Goal: Transaction & Acquisition: Obtain resource

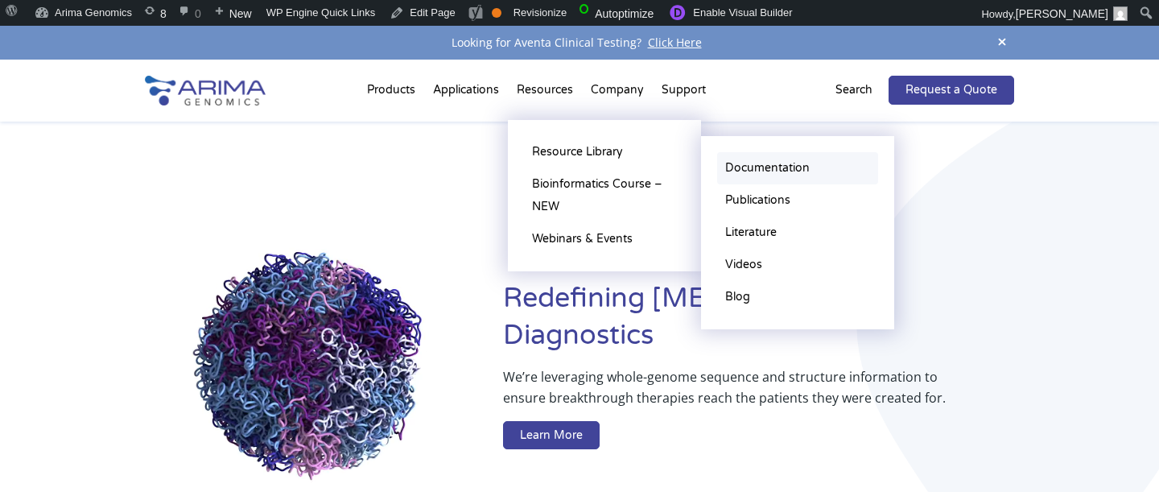
click at [766, 172] on link "Documentation" at bounding box center [797, 168] width 161 height 32
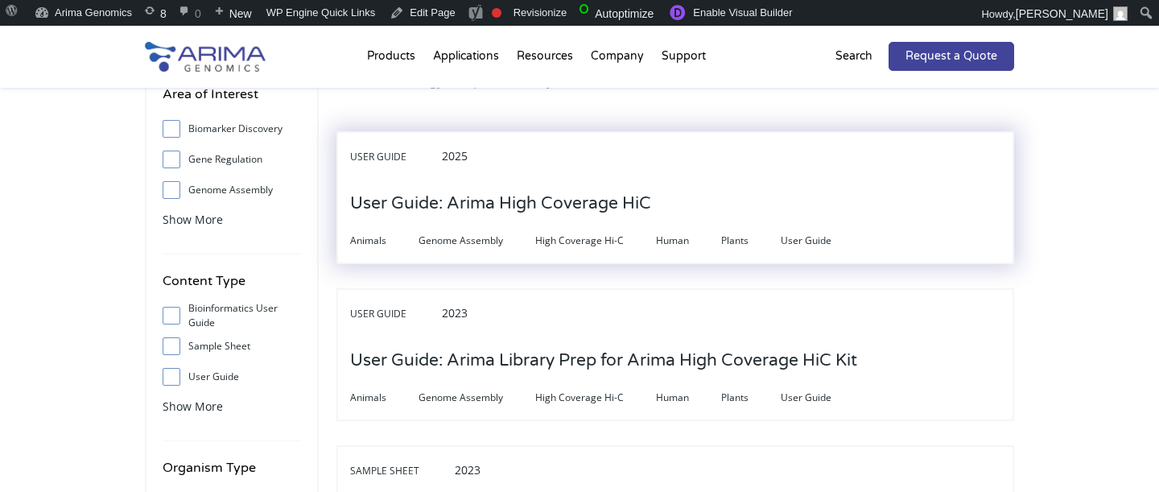
scroll to position [57, 0]
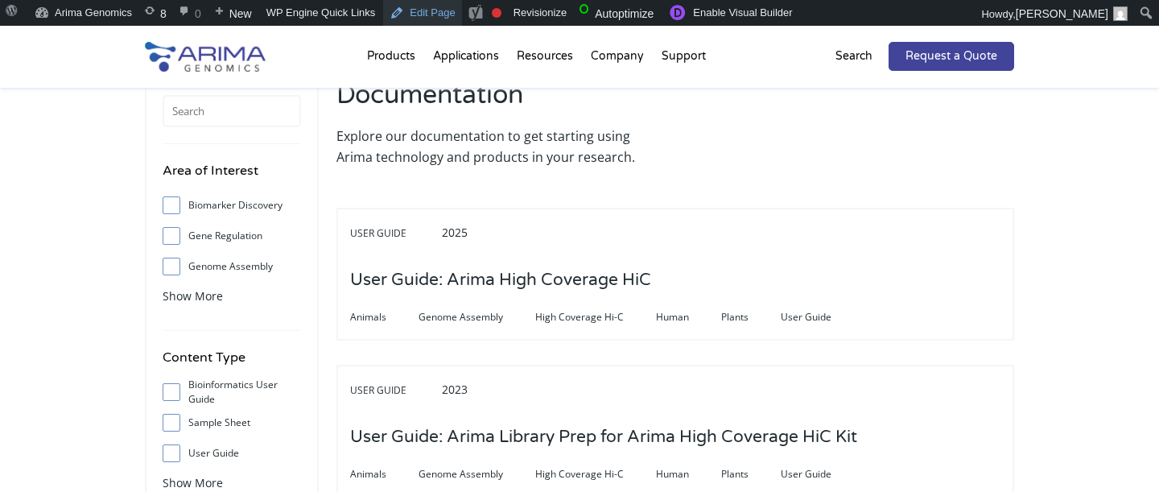
click at [444, 9] on link "Edit Page" at bounding box center [422, 13] width 78 height 26
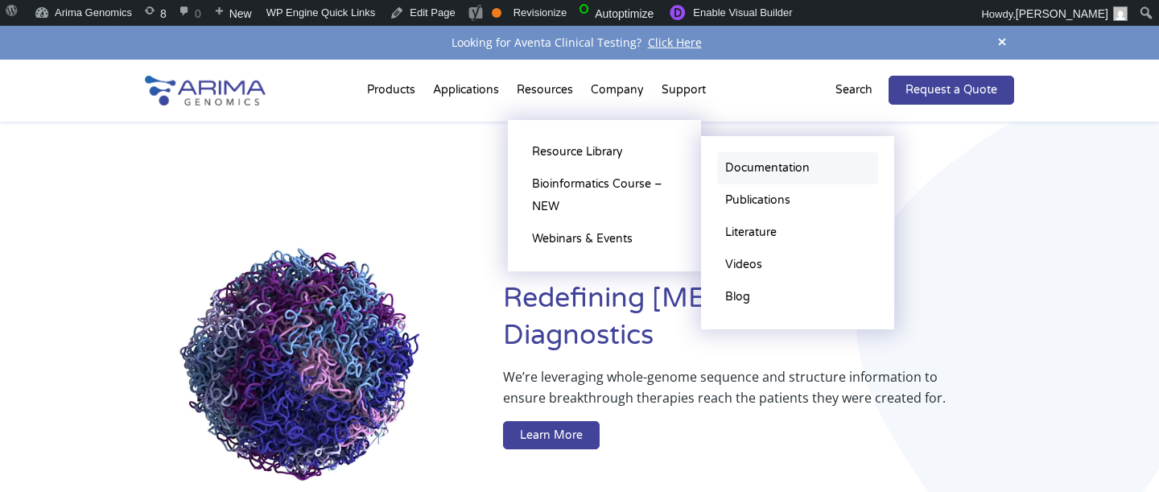
click at [778, 172] on link "Documentation" at bounding box center [797, 168] width 161 height 32
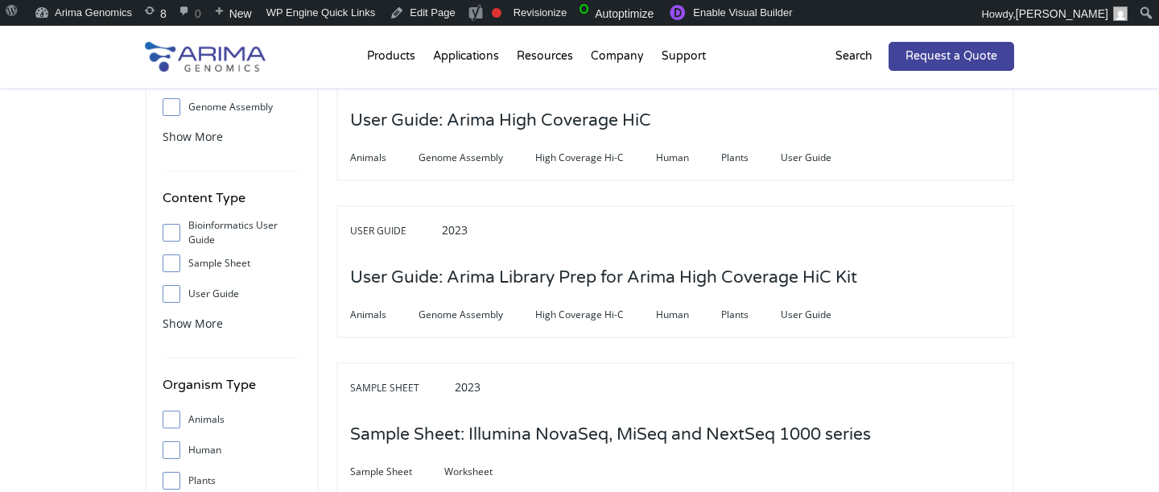
scroll to position [205, 0]
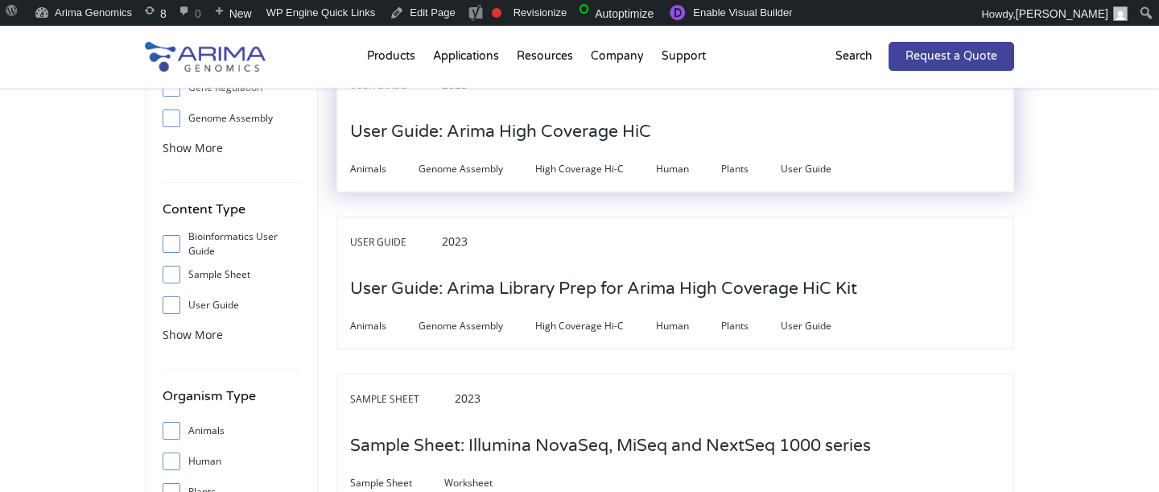
click at [535, 146] on h3 "User Guide: Arima High Coverage HiC" at bounding box center [500, 132] width 301 height 50
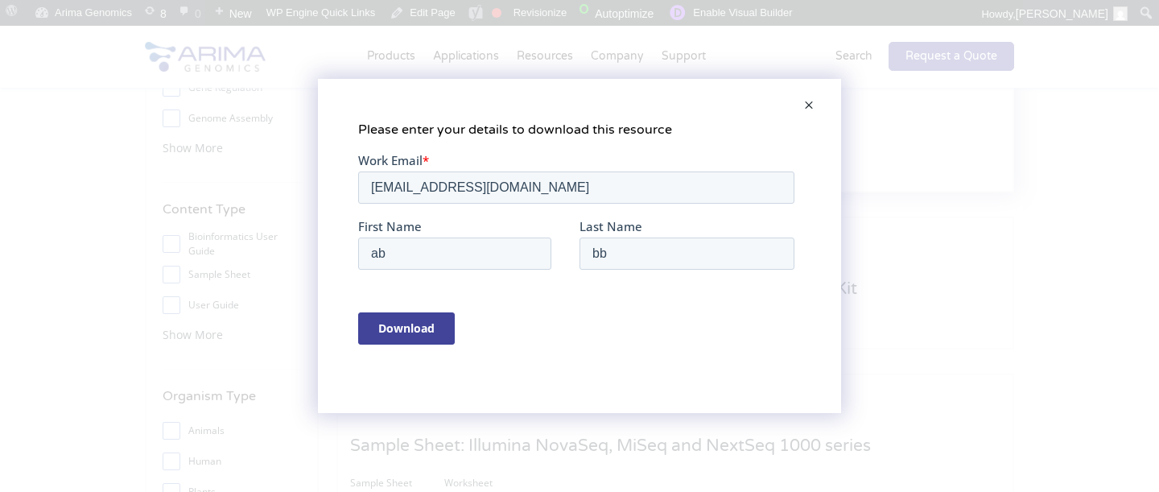
scroll to position [0, 0]
click at [469, 195] on input "[EMAIL_ADDRESS][DOMAIN_NAME]" at bounding box center [576, 187] width 436 height 32
type input "[PERSON_NAME][EMAIL_ADDRESS][DOMAIN_NAME]"
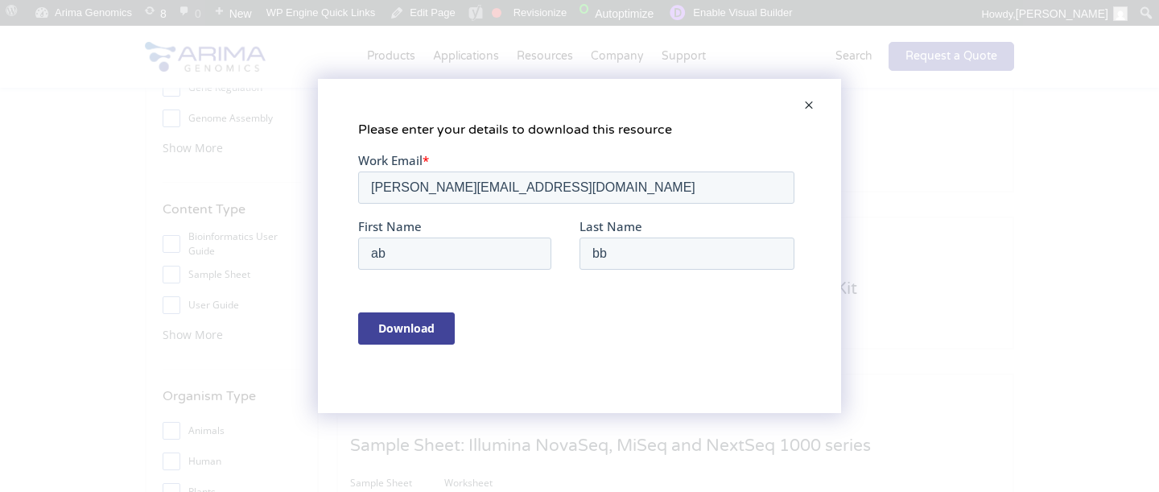
type input "[PERSON_NAME][EMAIL_ADDRESS][DOMAIN_NAME]"
click at [424, 328] on input "Download" at bounding box center [406, 328] width 97 height 32
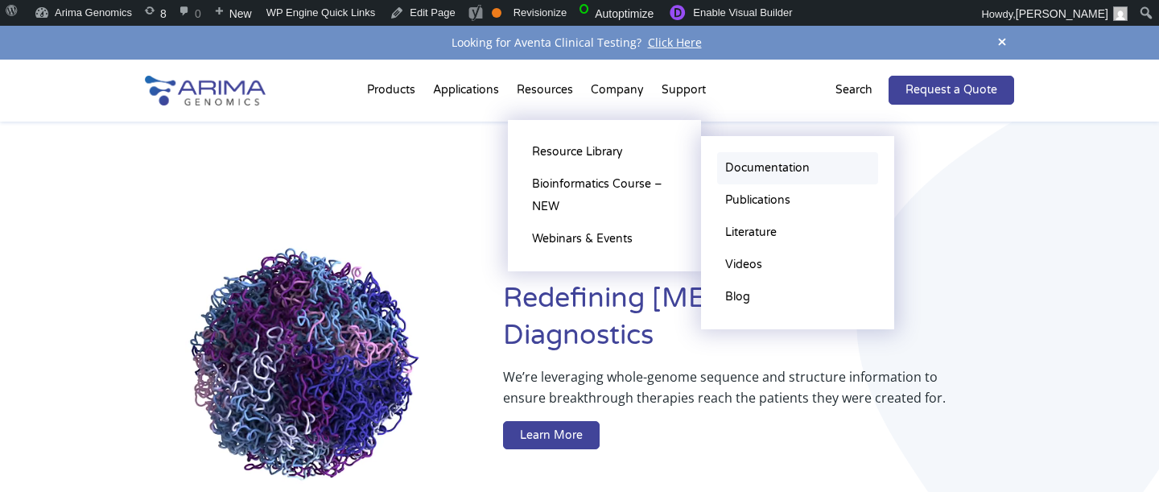
click at [757, 159] on link "Documentation" at bounding box center [797, 168] width 161 height 32
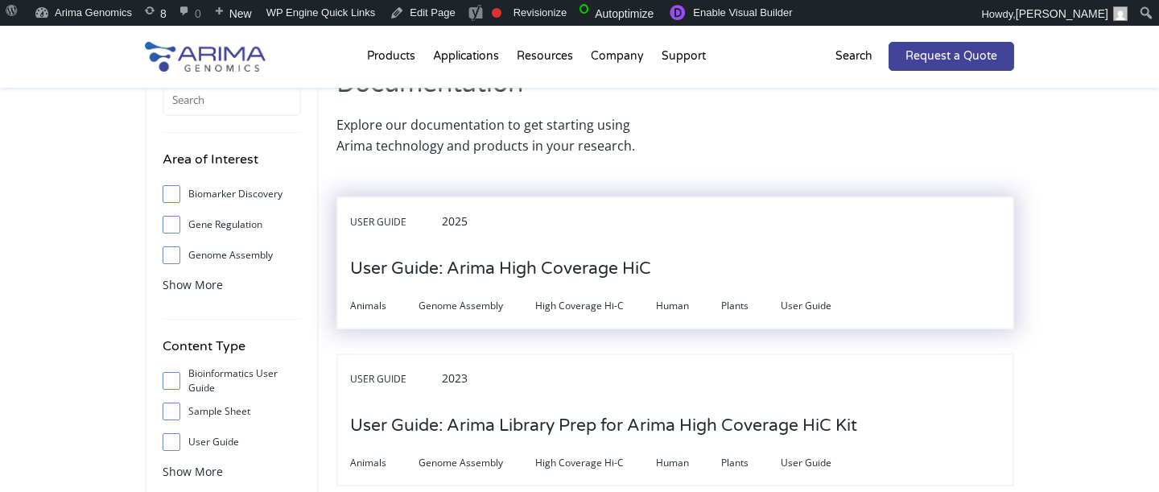
scroll to position [85, 0]
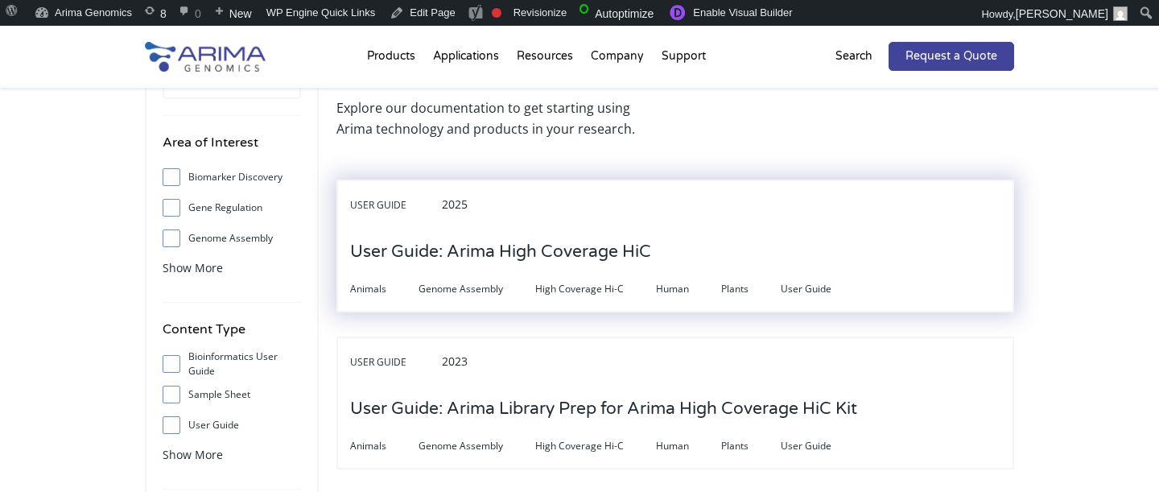
click at [585, 264] on h3 "User Guide: Arima High Coverage HiC" at bounding box center [500, 252] width 301 height 50
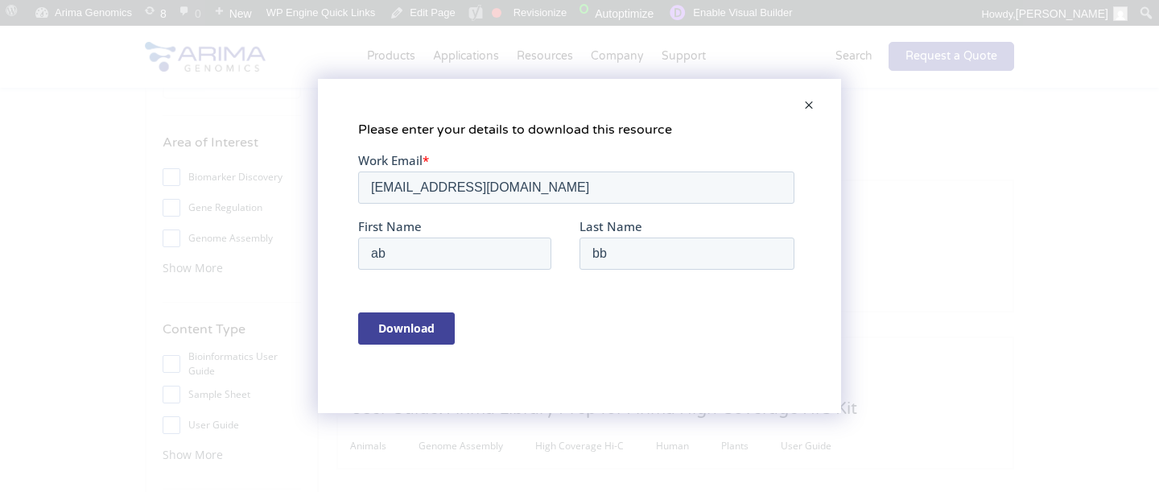
scroll to position [89, 0]
click at [804, 103] on span at bounding box center [809, 106] width 32 height 39
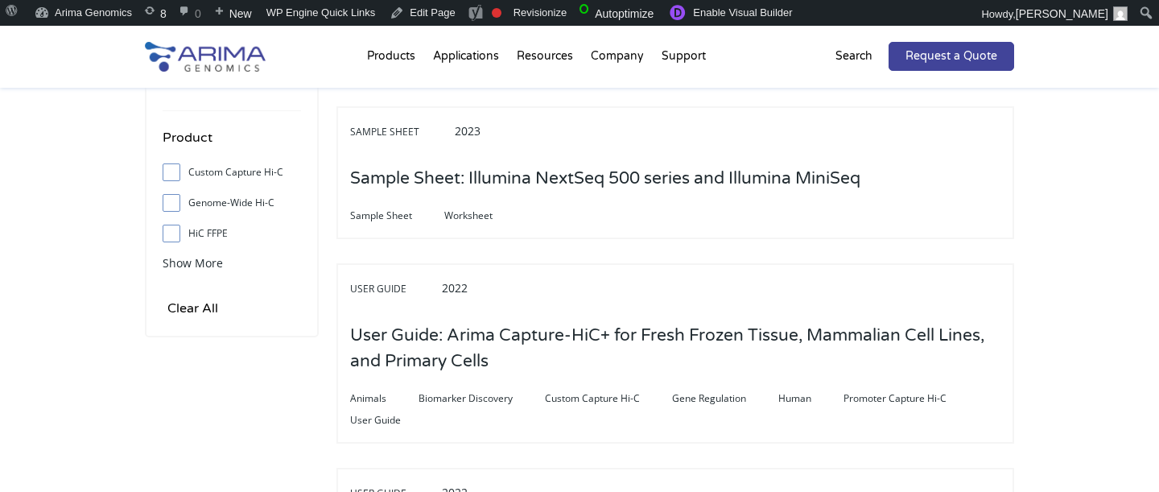
scroll to position [0, 0]
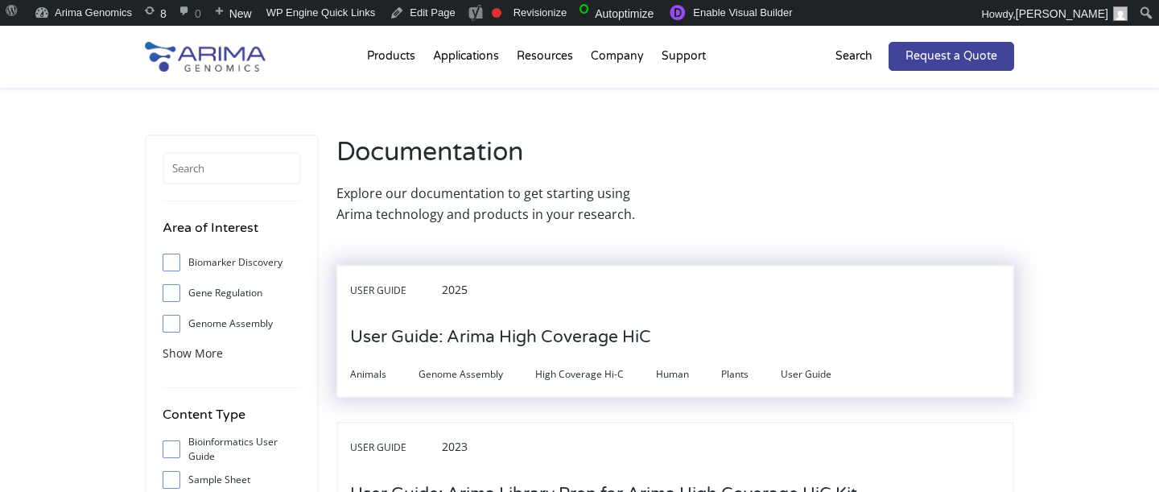
click at [500, 318] on h3 "User Guide: Arima High Coverage HiC" at bounding box center [500, 337] width 301 height 50
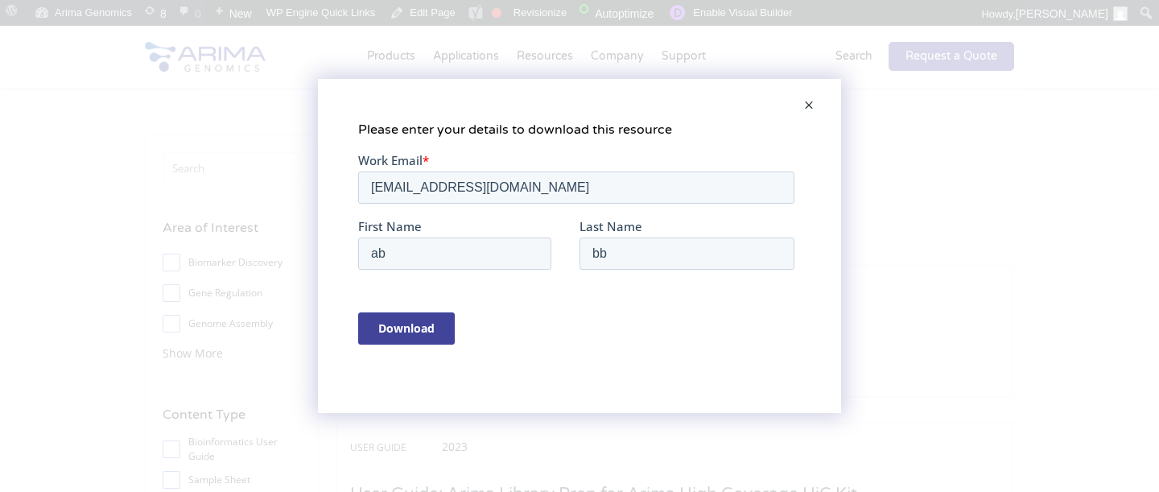
click at [817, 106] on span at bounding box center [809, 106] width 32 height 39
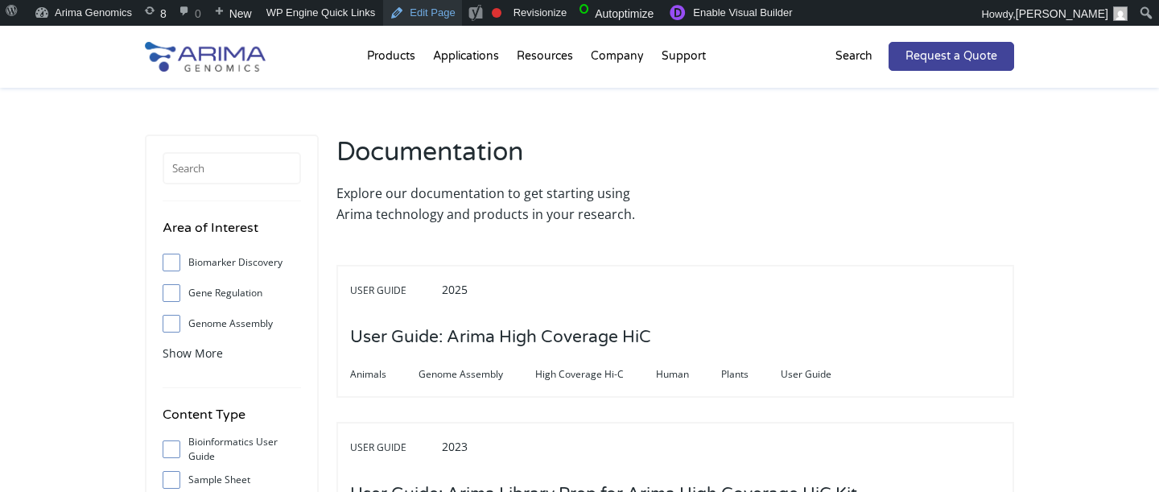
click at [427, 8] on link "Edit Page" at bounding box center [422, 13] width 78 height 26
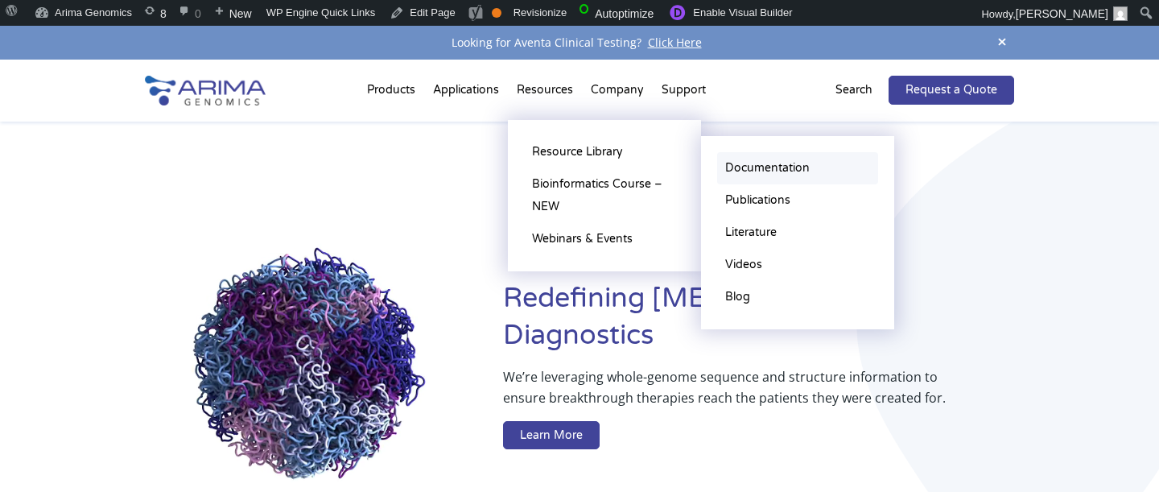
click at [787, 171] on link "Documentation" at bounding box center [797, 168] width 161 height 32
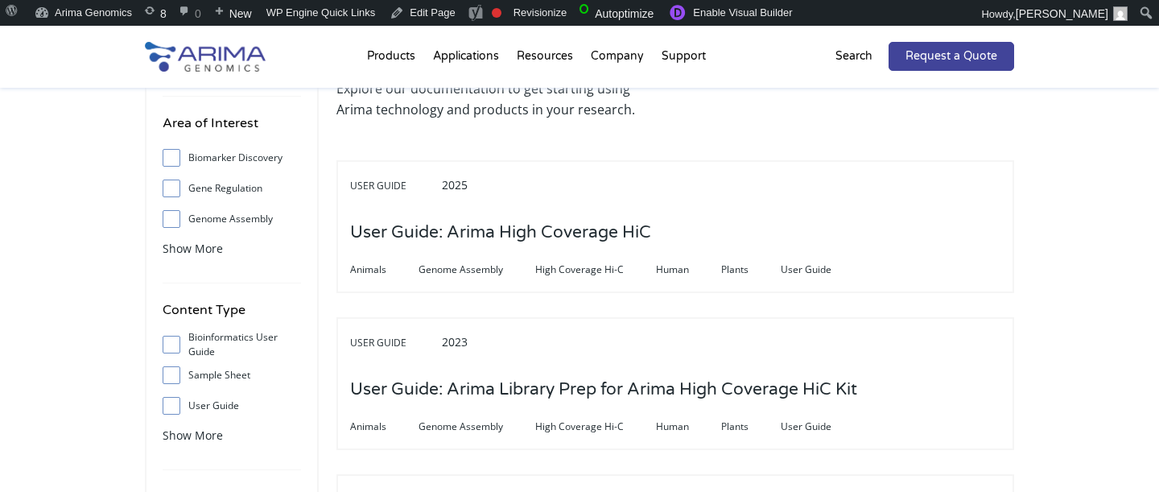
scroll to position [114, 0]
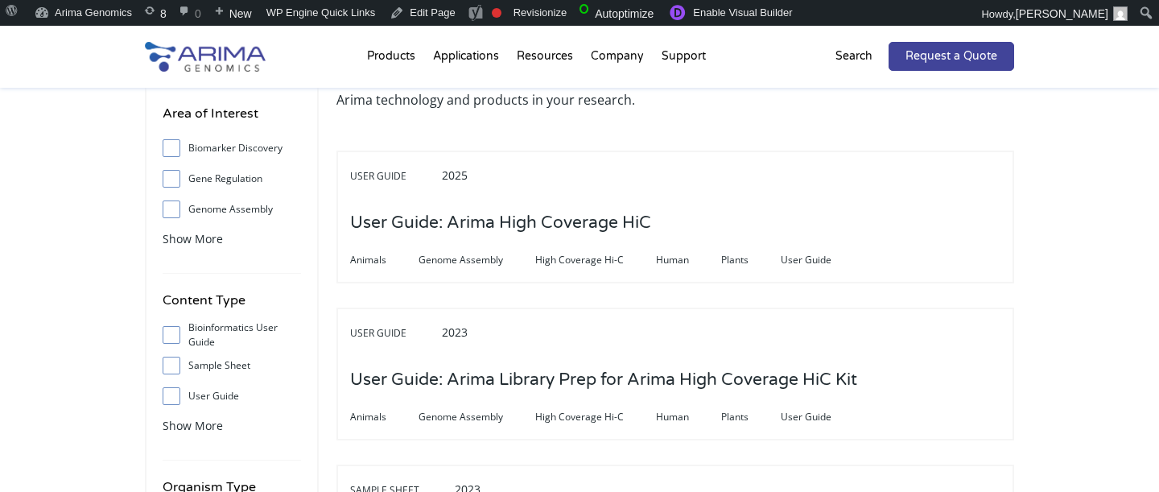
click at [447, 236] on h3 "User Guide: Arima High Coverage HiC" at bounding box center [500, 223] width 301 height 50
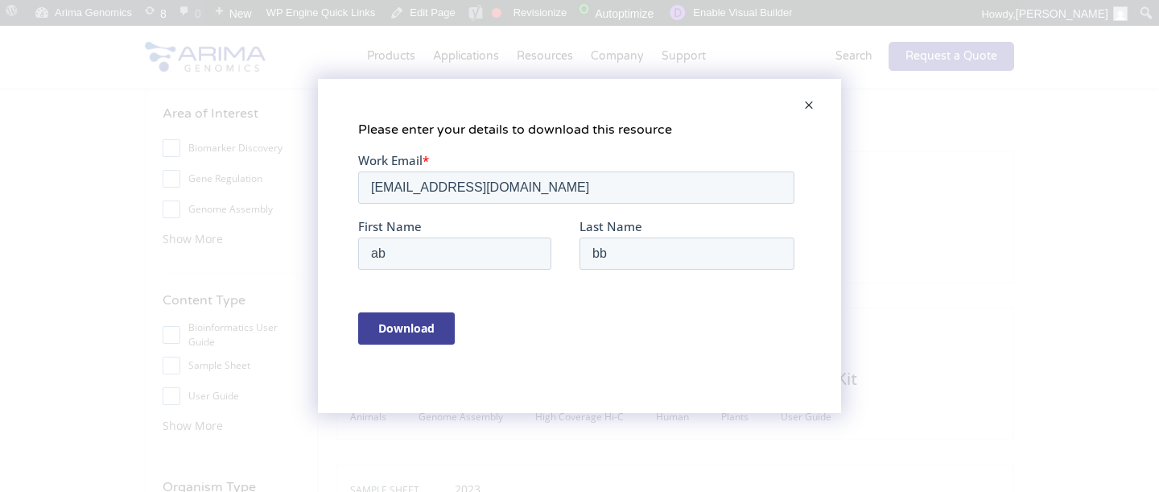
scroll to position [0, 0]
click at [451, 186] on input "[EMAIL_ADDRESS][DOMAIN_NAME]" at bounding box center [576, 187] width 436 height 32
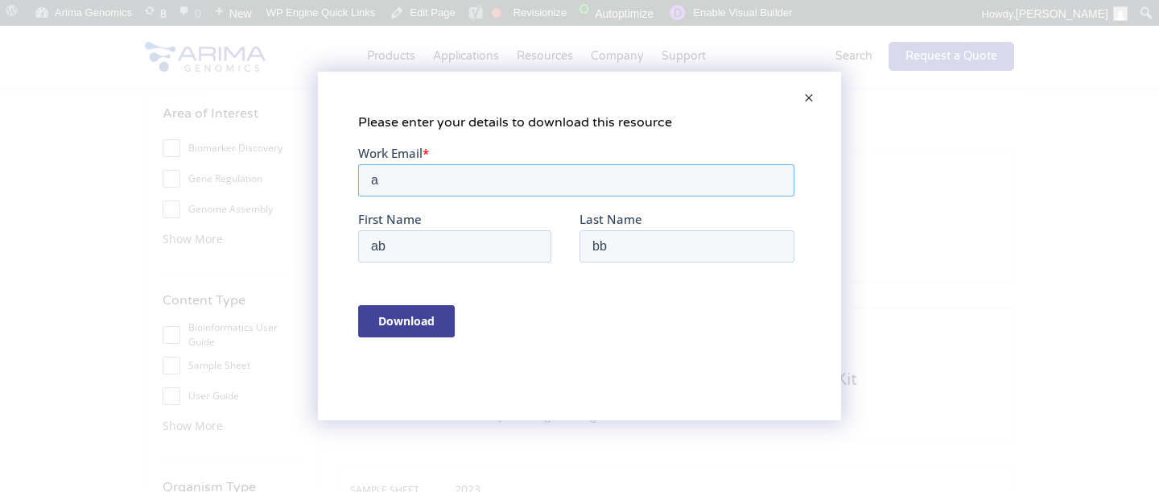
type input "[PERSON_NAME][EMAIL_ADDRESS][DOMAIN_NAME]"
click at [401, 366] on html "Work Email * [PERSON_NAME][EMAIL_ADDRESS][DOMAIN_NAME] First Name ab Last Name …" at bounding box center [579, 262] width 443 height 235
click at [414, 314] on input "Download" at bounding box center [406, 321] width 97 height 32
